Goal: Task Accomplishment & Management: Use online tool/utility

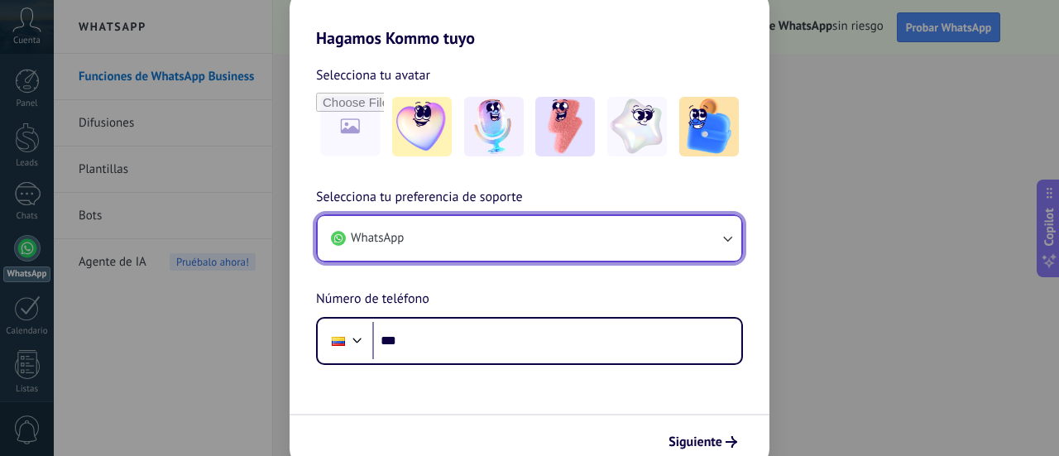
click at [726, 241] on icon "button" at bounding box center [727, 240] width 9 height 6
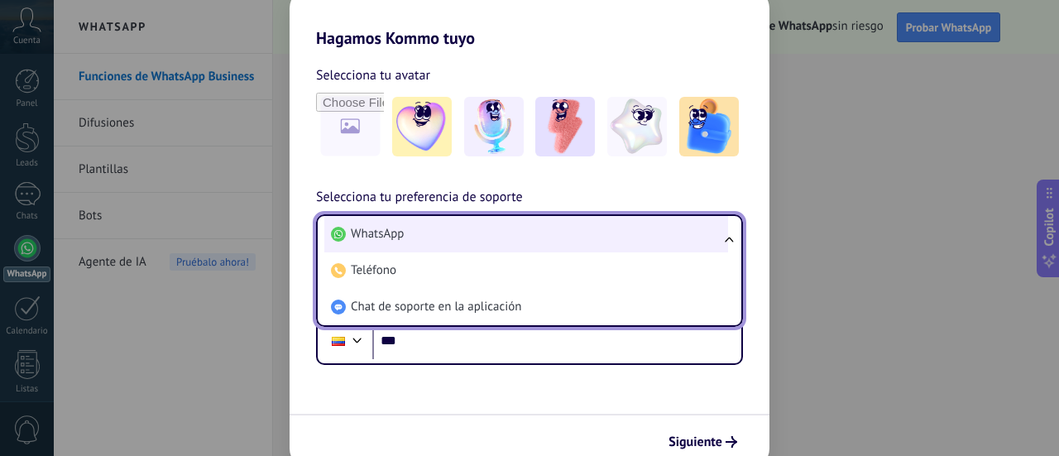
click at [430, 232] on li "WhatsApp" at bounding box center [526, 234] width 404 height 36
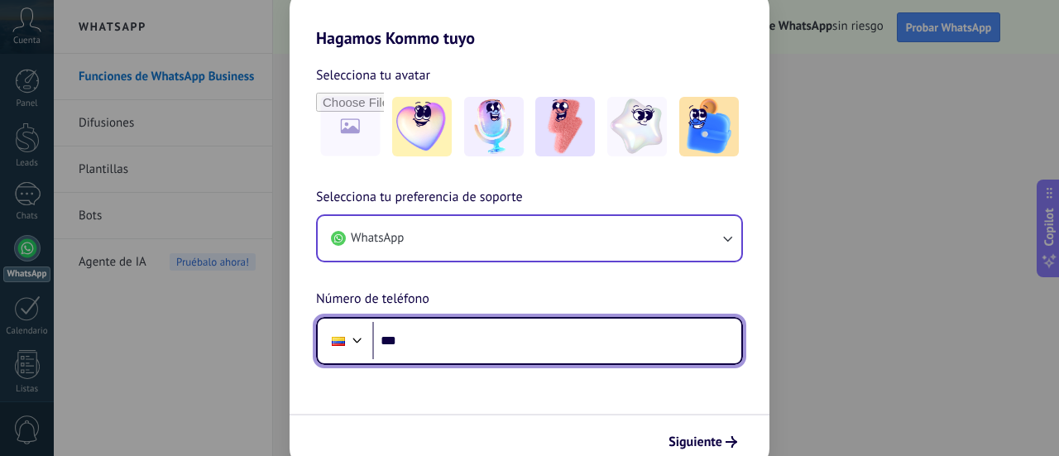
click at [437, 343] on input "***" at bounding box center [556, 341] width 369 height 38
type input "**********"
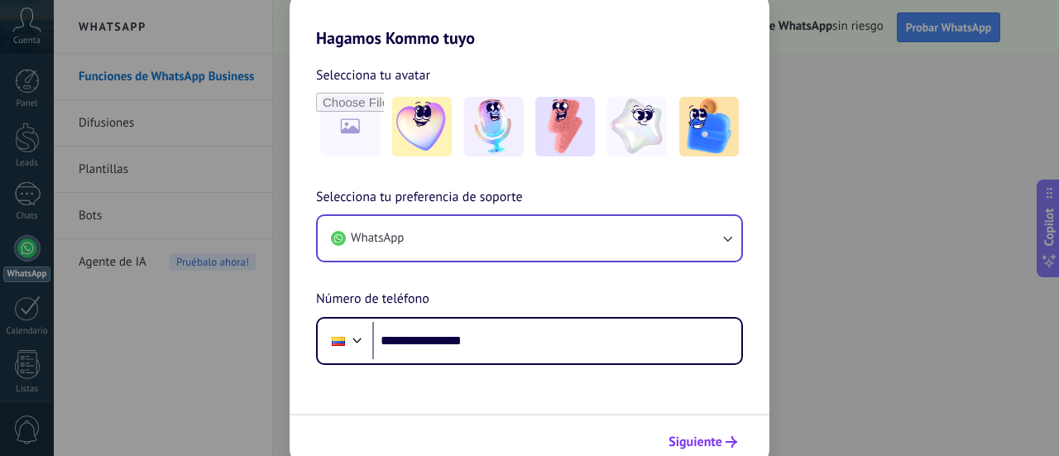
click at [723, 441] on span "Siguiente" at bounding box center [702, 442] width 69 height 12
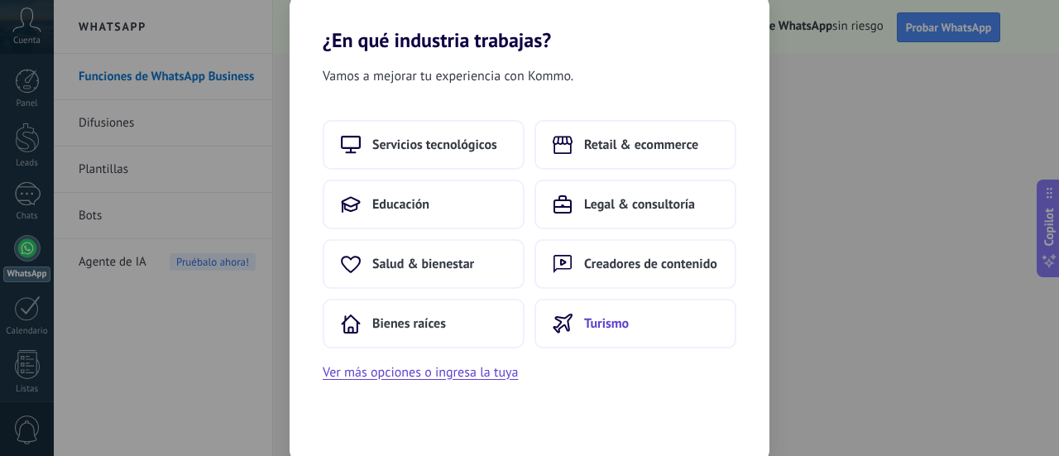
click at [623, 324] on span "Turismo" at bounding box center [606, 323] width 45 height 17
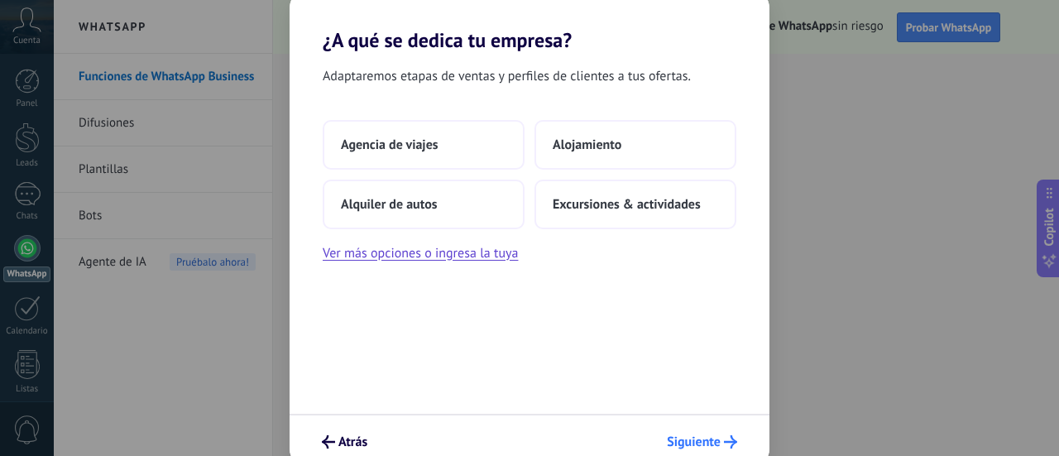
click at [713, 436] on span "Siguiente" at bounding box center [694, 442] width 54 height 12
click at [632, 203] on span "Excursiones & actividades" at bounding box center [627, 204] width 148 height 17
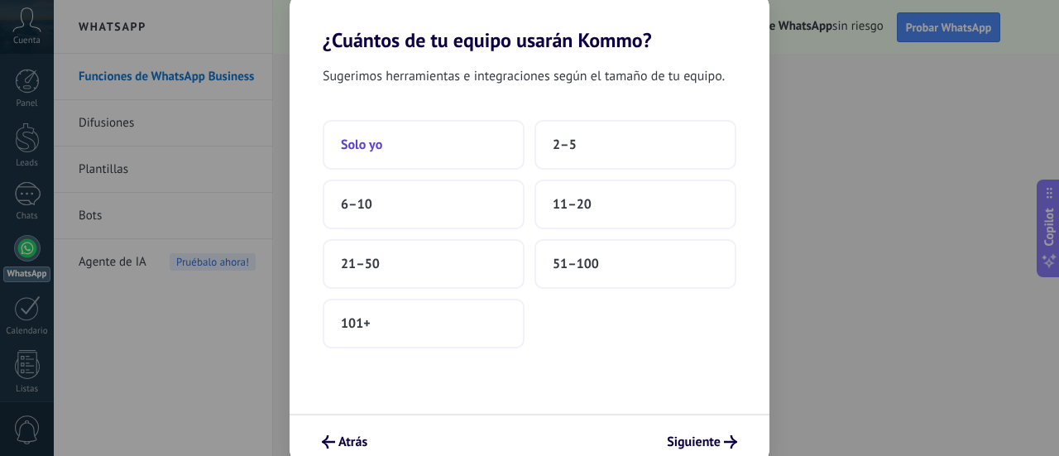
click at [396, 141] on button "Solo yo" at bounding box center [424, 145] width 202 height 50
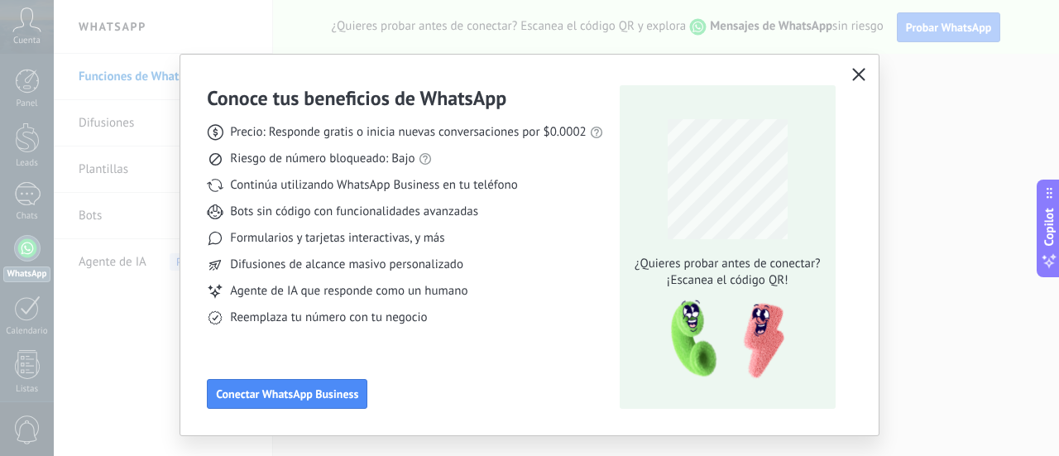
click at [852, 69] on icon "button" at bounding box center [858, 74] width 13 height 13
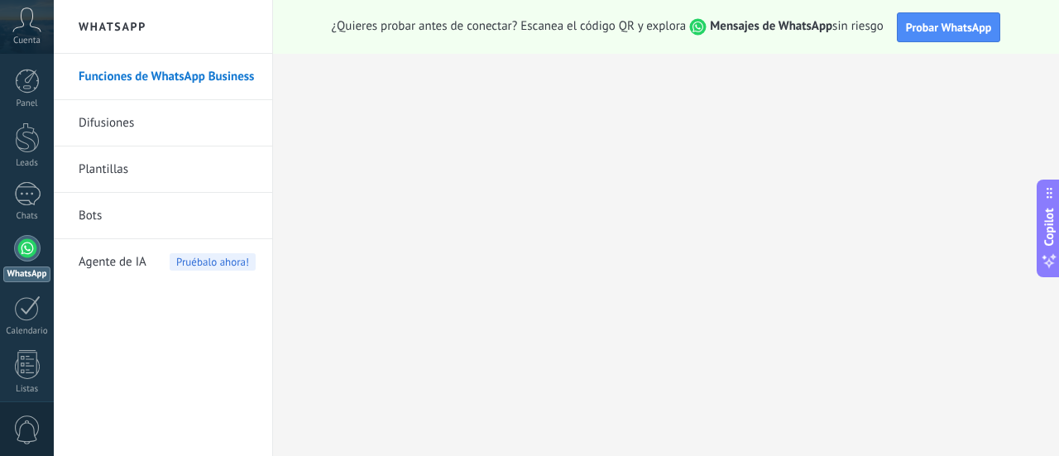
scroll to position [231, 0]
